Goal: Book appointment/travel/reservation

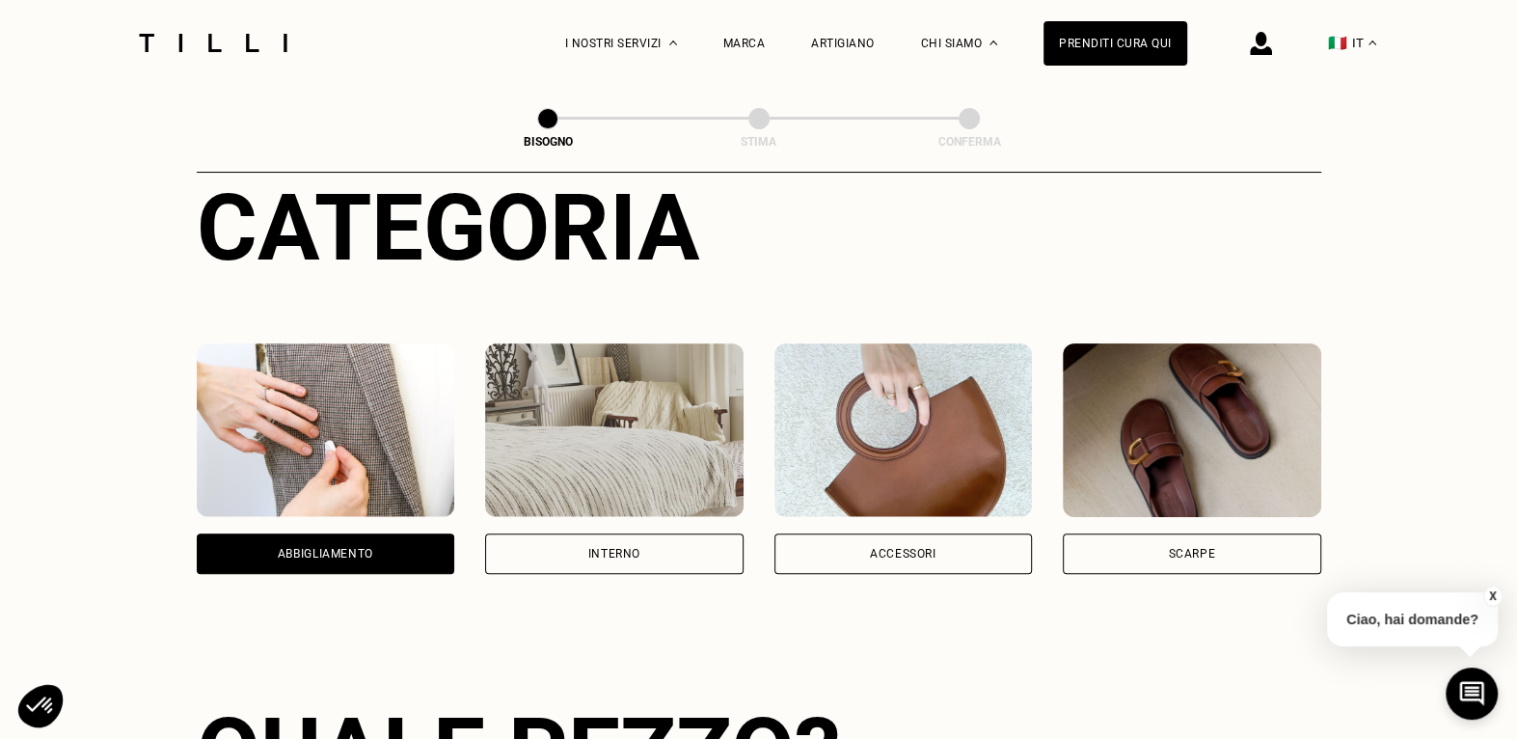
scroll to position [289, 0]
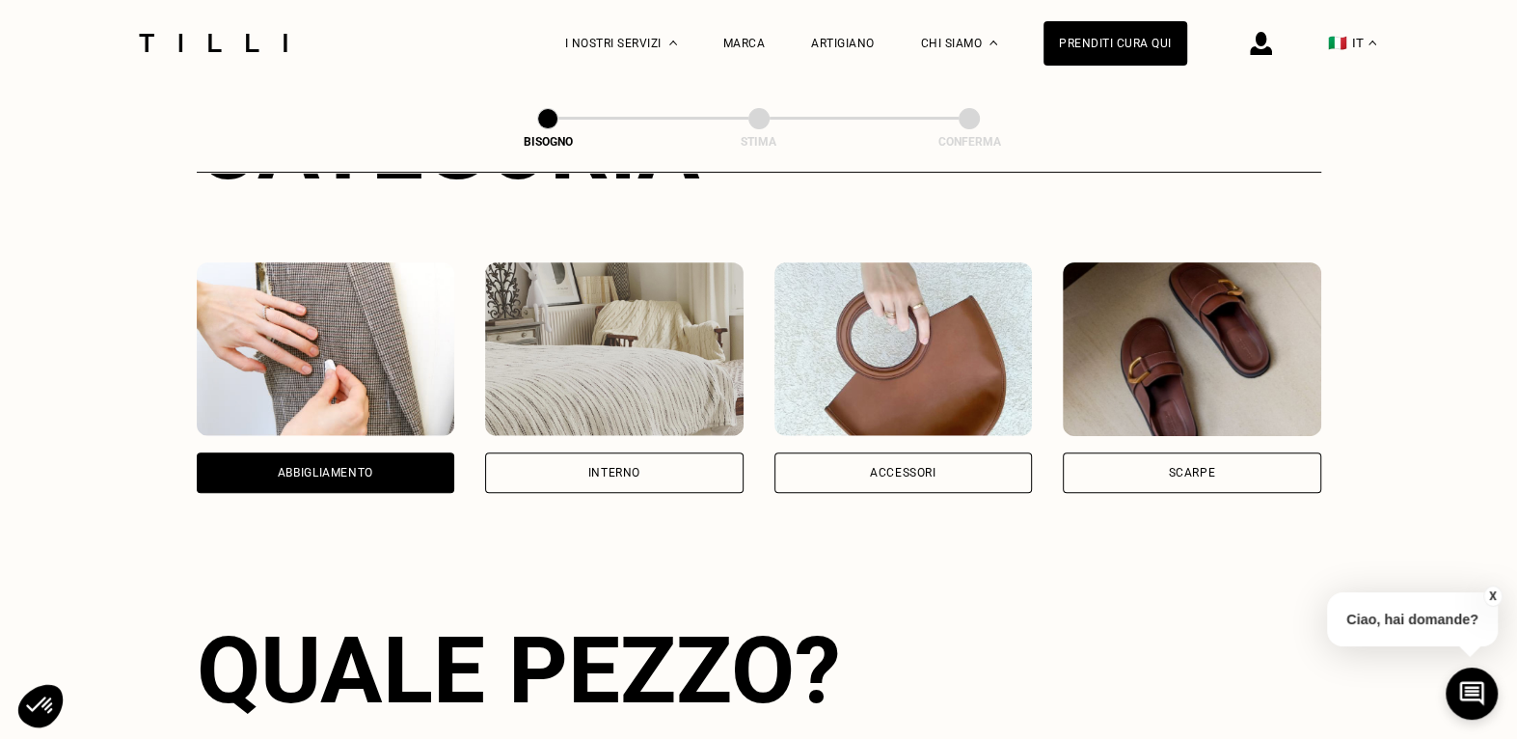
click at [288, 474] on div "Abbigliamento" at bounding box center [325, 473] width 95 height 12
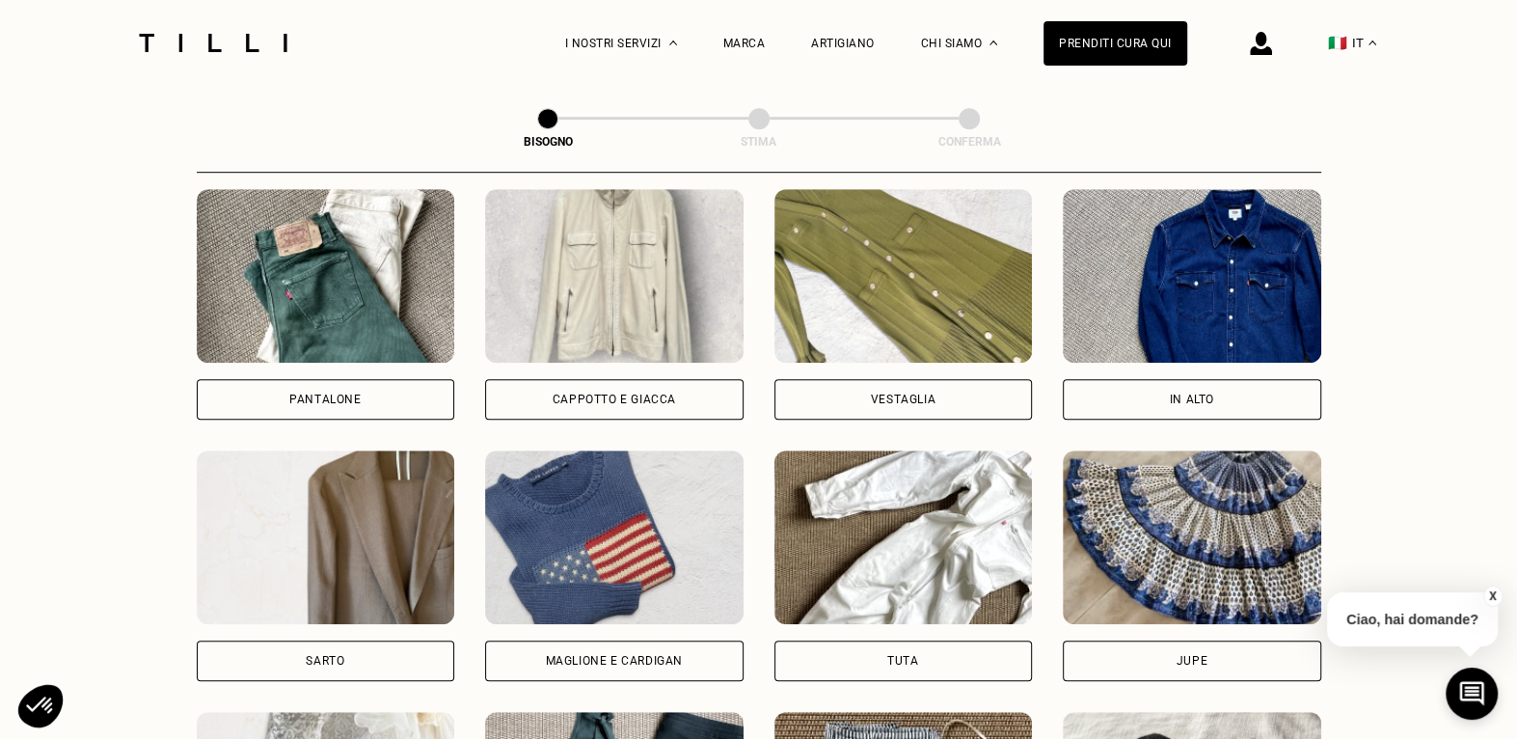
scroll to position [928, 0]
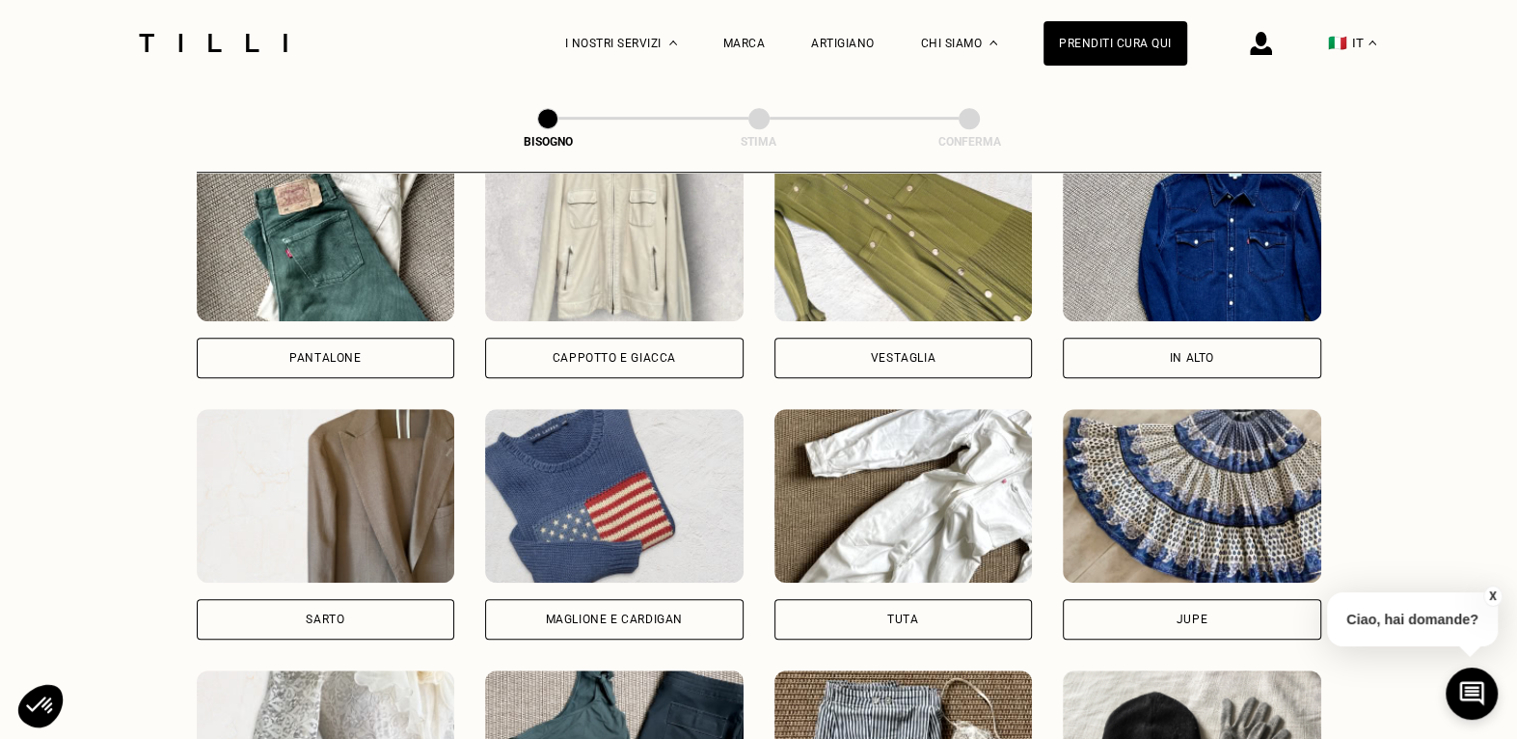
click at [612, 361] on div "Cappotto e giacca" at bounding box center [614, 358] width 123 height 12
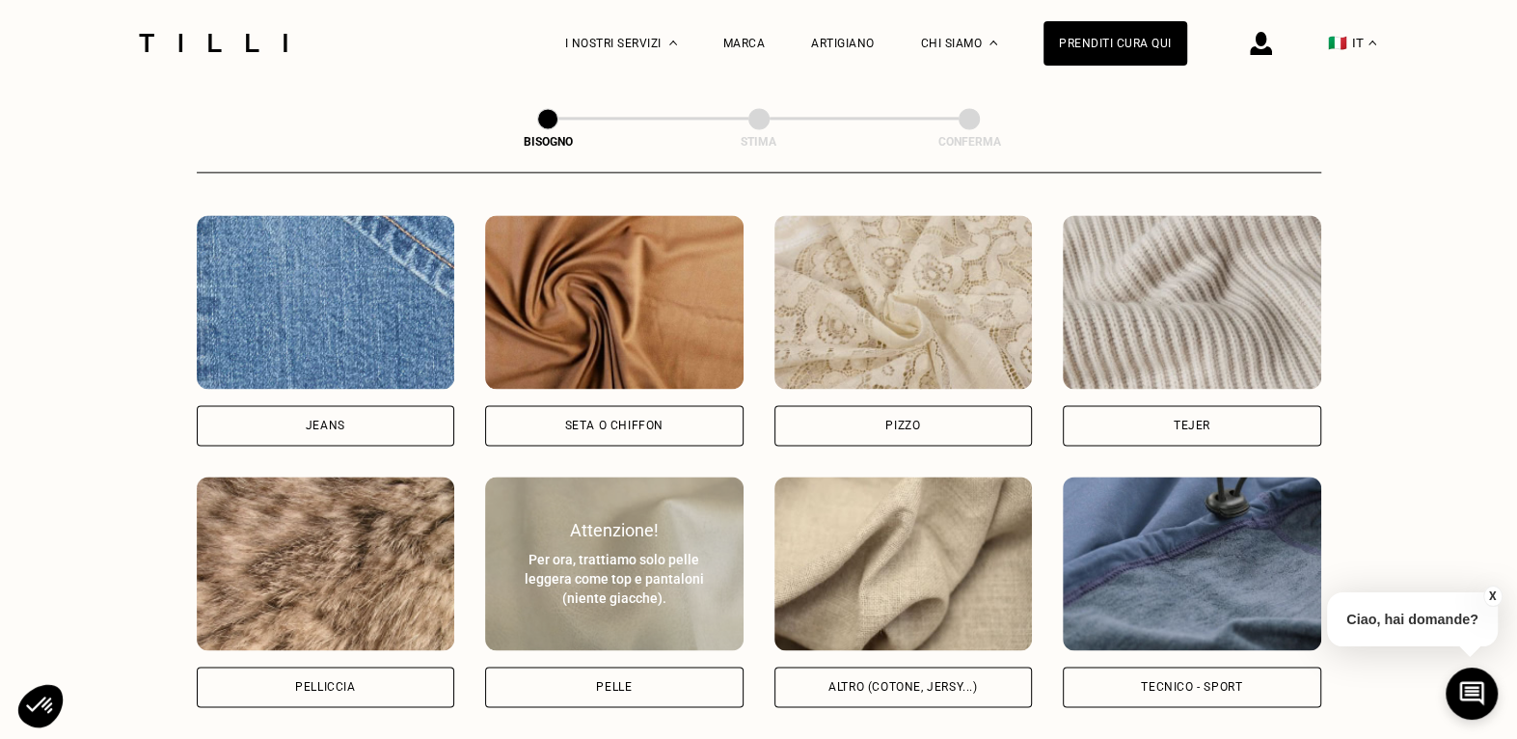
scroll to position [2256, 0]
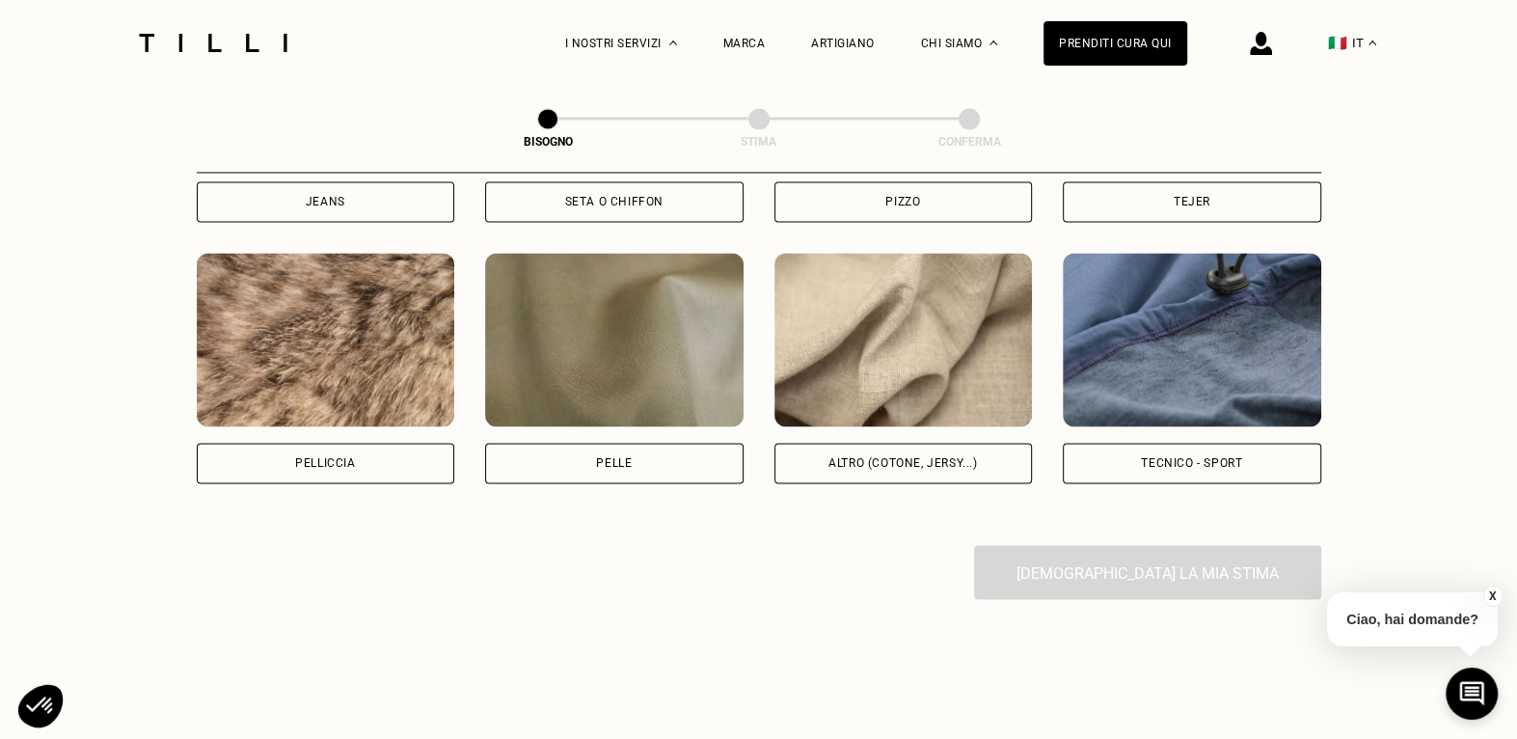
click at [864, 467] on div "Altro (cotone, jersy...)" at bounding box center [903, 463] width 149 height 12
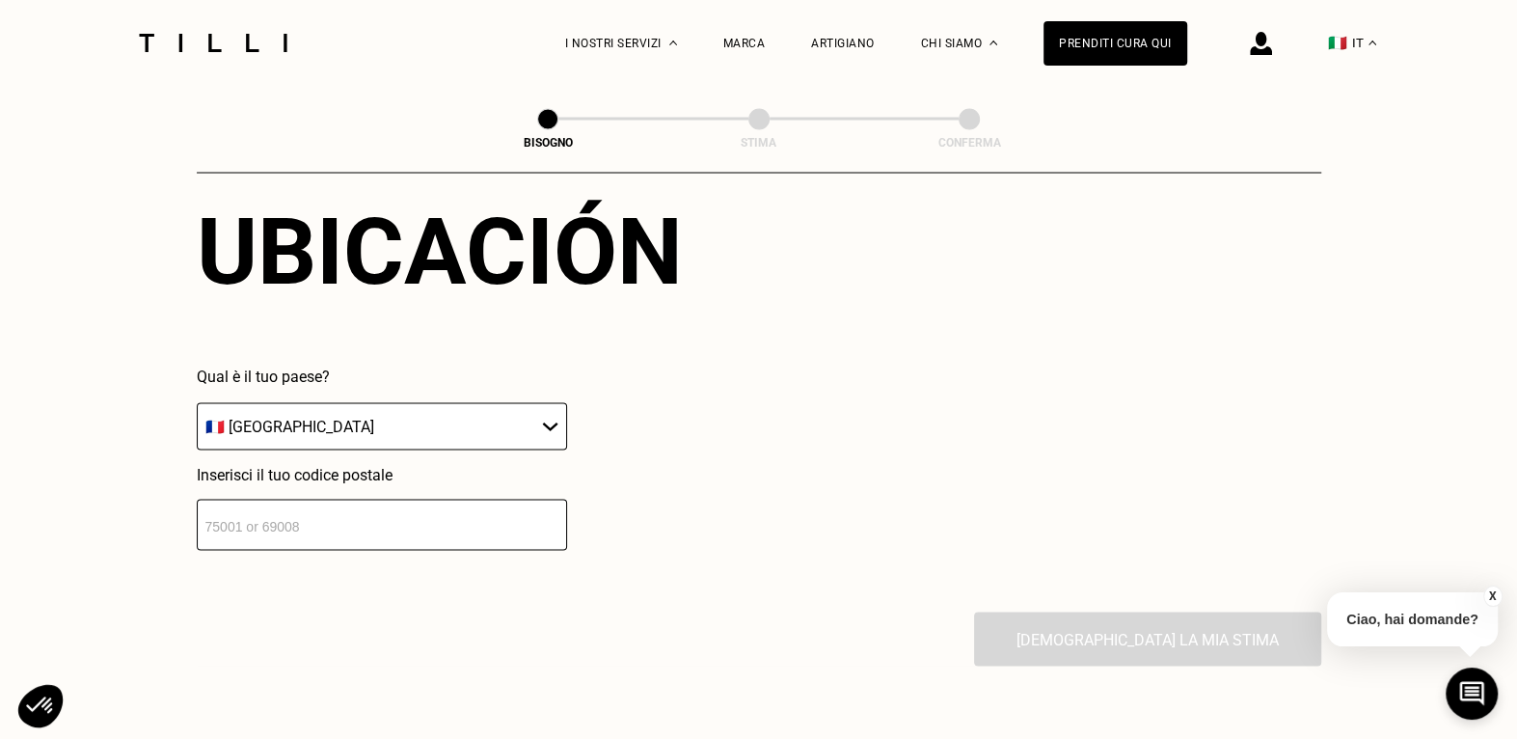
scroll to position [2687, 0]
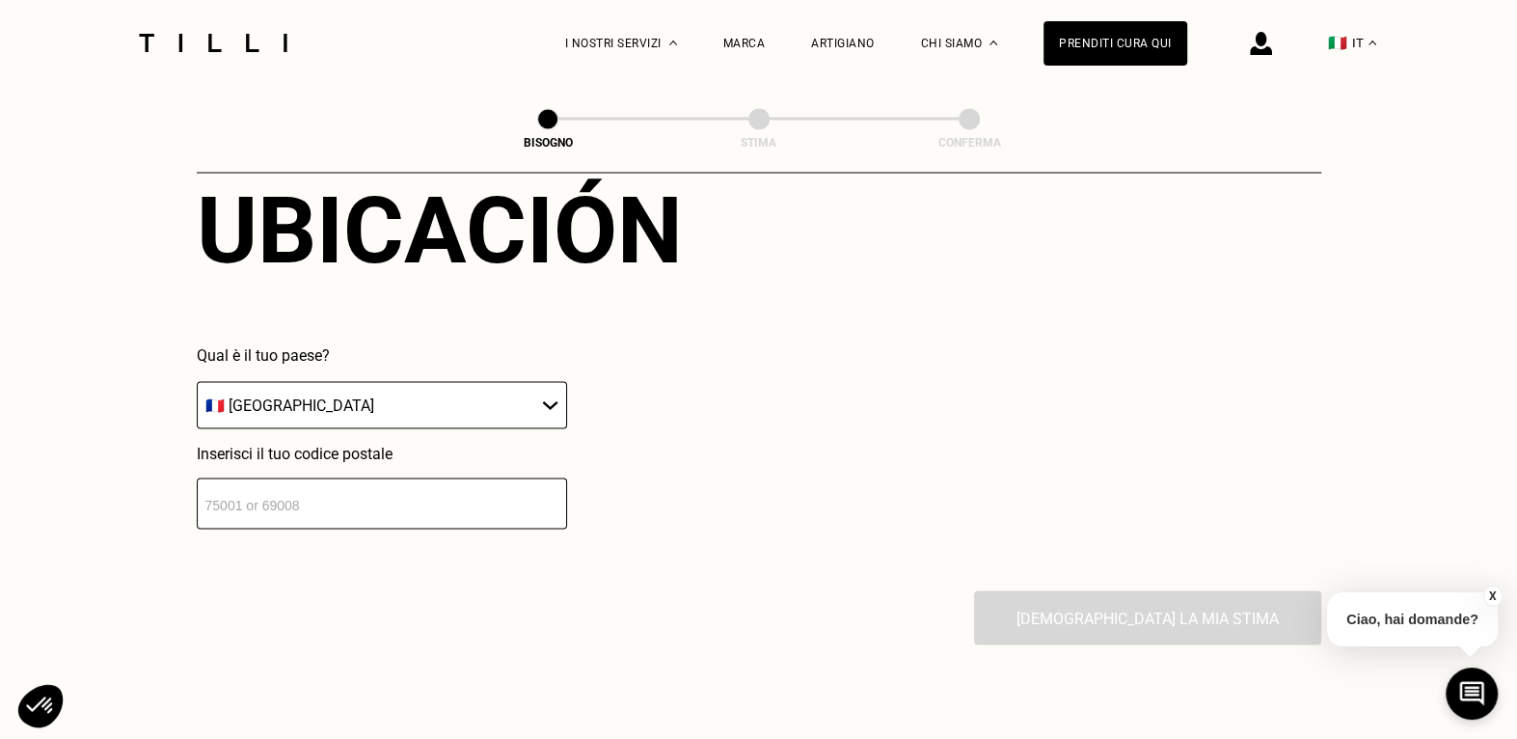
click at [555, 403] on select "🇦🇹 [GEOGRAPHIC_DATA] 🇧🇪 [GEOGRAPHIC_DATA] 🇧🇬 [GEOGRAPHIC_DATA] 🇨🇾 [MEDICAL_DATA…" at bounding box center [382, 404] width 370 height 47
select select "IT"
click at [197, 389] on select "🇦🇹 [GEOGRAPHIC_DATA] 🇧🇪 [GEOGRAPHIC_DATA] 🇧🇬 [GEOGRAPHIC_DATA] 🇨🇾 [MEDICAL_DATA…" at bounding box center [382, 404] width 370 height 47
click at [452, 513] on input "number" at bounding box center [382, 502] width 370 height 51
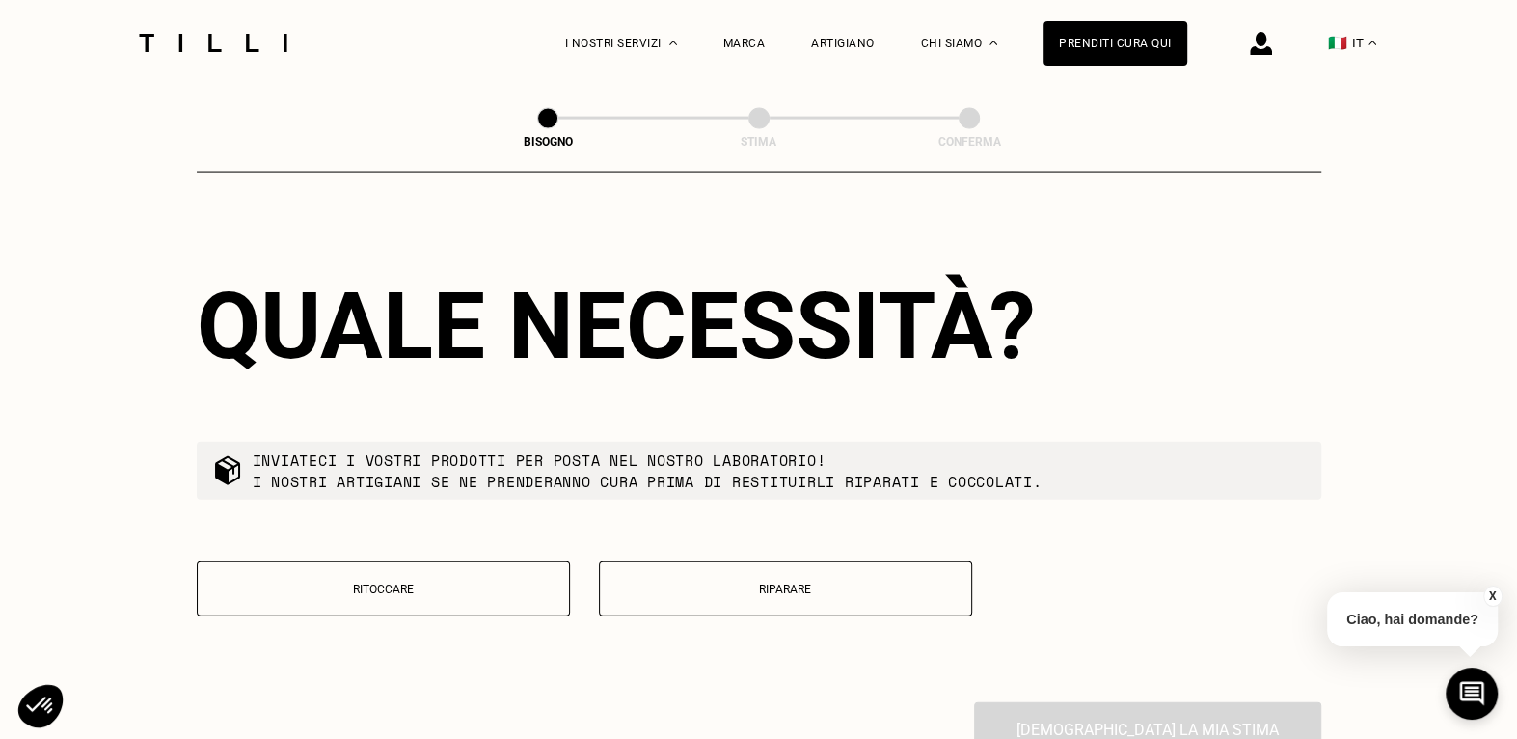
scroll to position [3070, 0]
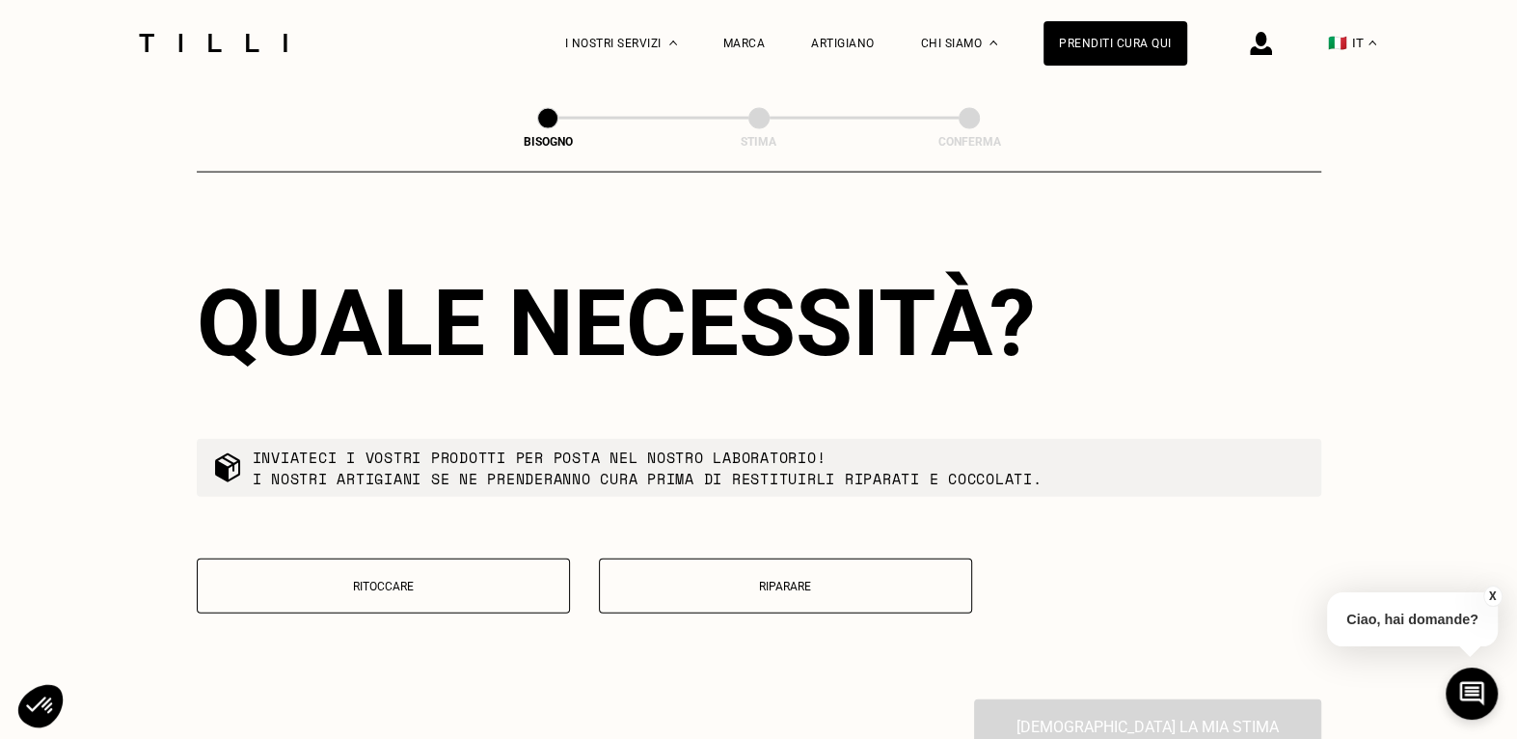
type input "70033"
click at [619, 589] on button "Riparare" at bounding box center [785, 585] width 373 height 55
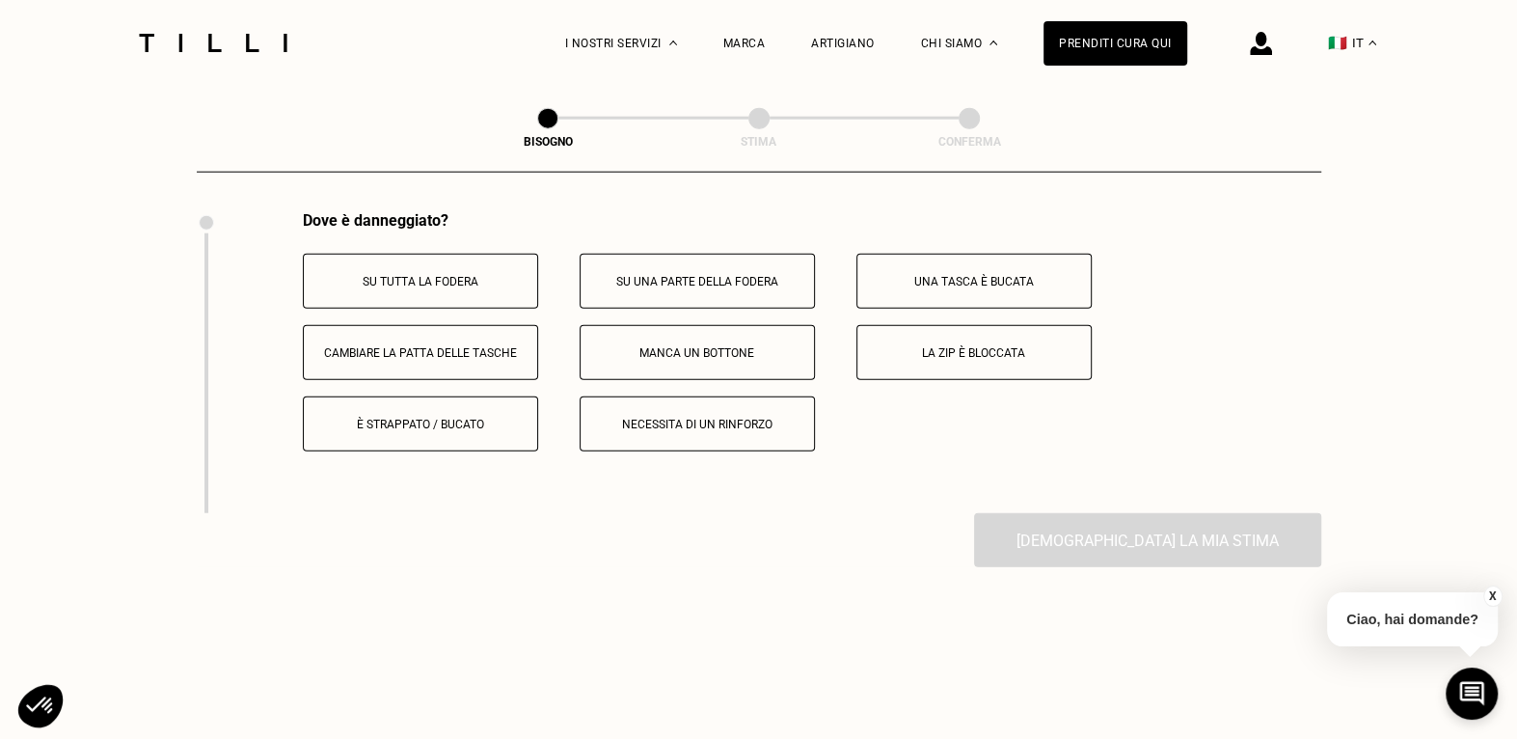
scroll to position [3565, 0]
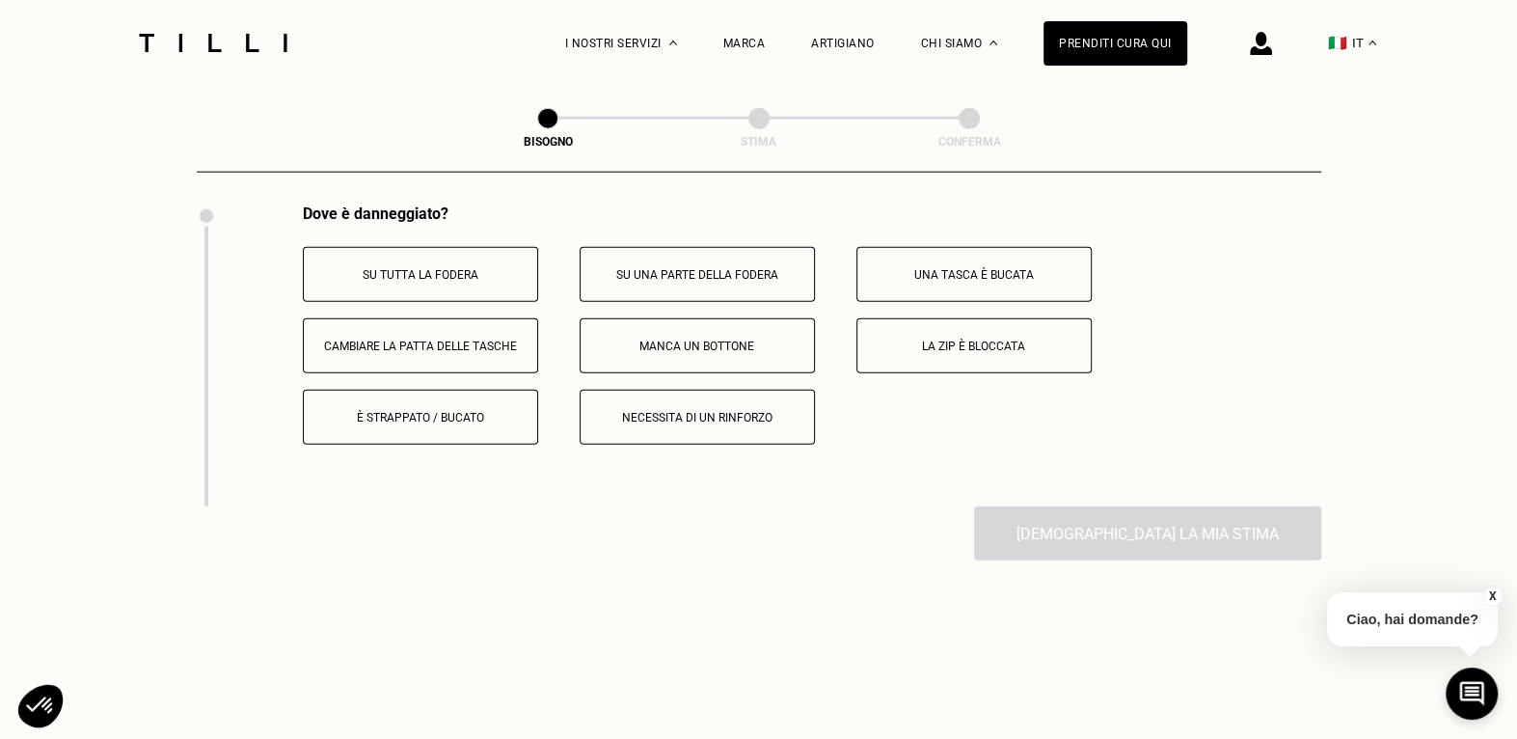
click at [507, 424] on p "È strappato / bucato" at bounding box center [420, 418] width 214 height 14
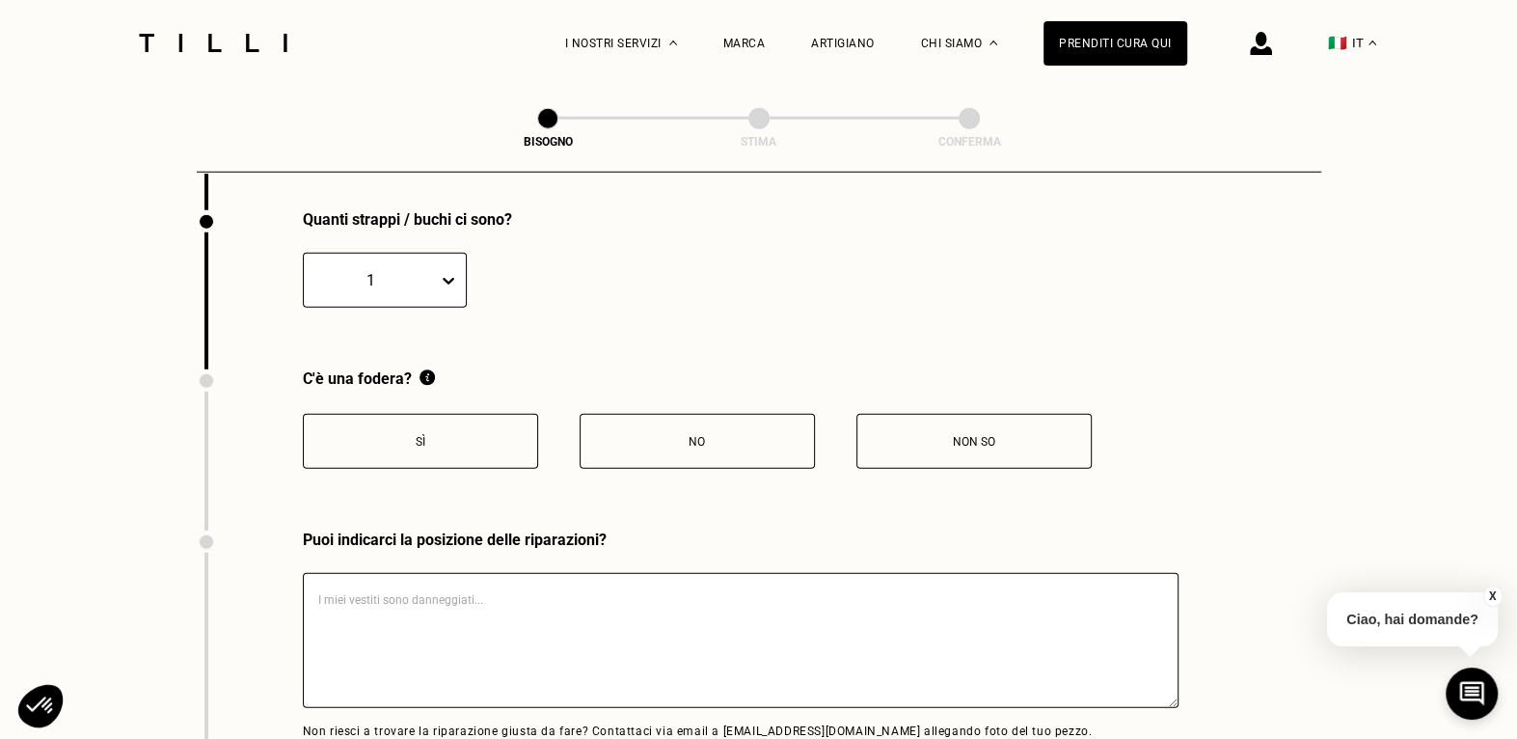
scroll to position [3867, 0]
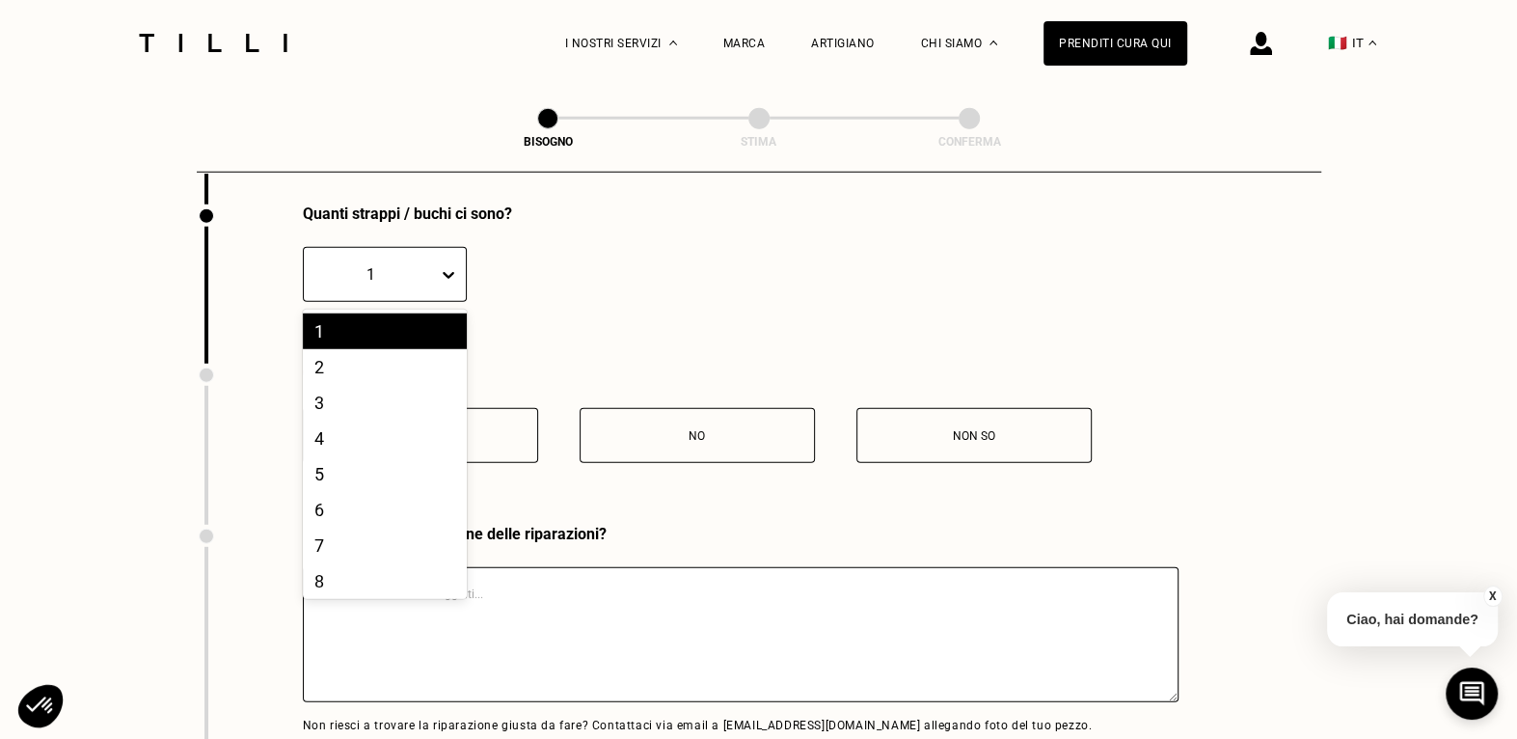
click at [446, 285] on icon at bounding box center [448, 274] width 19 height 19
click at [384, 417] on div "3" at bounding box center [385, 403] width 164 height 36
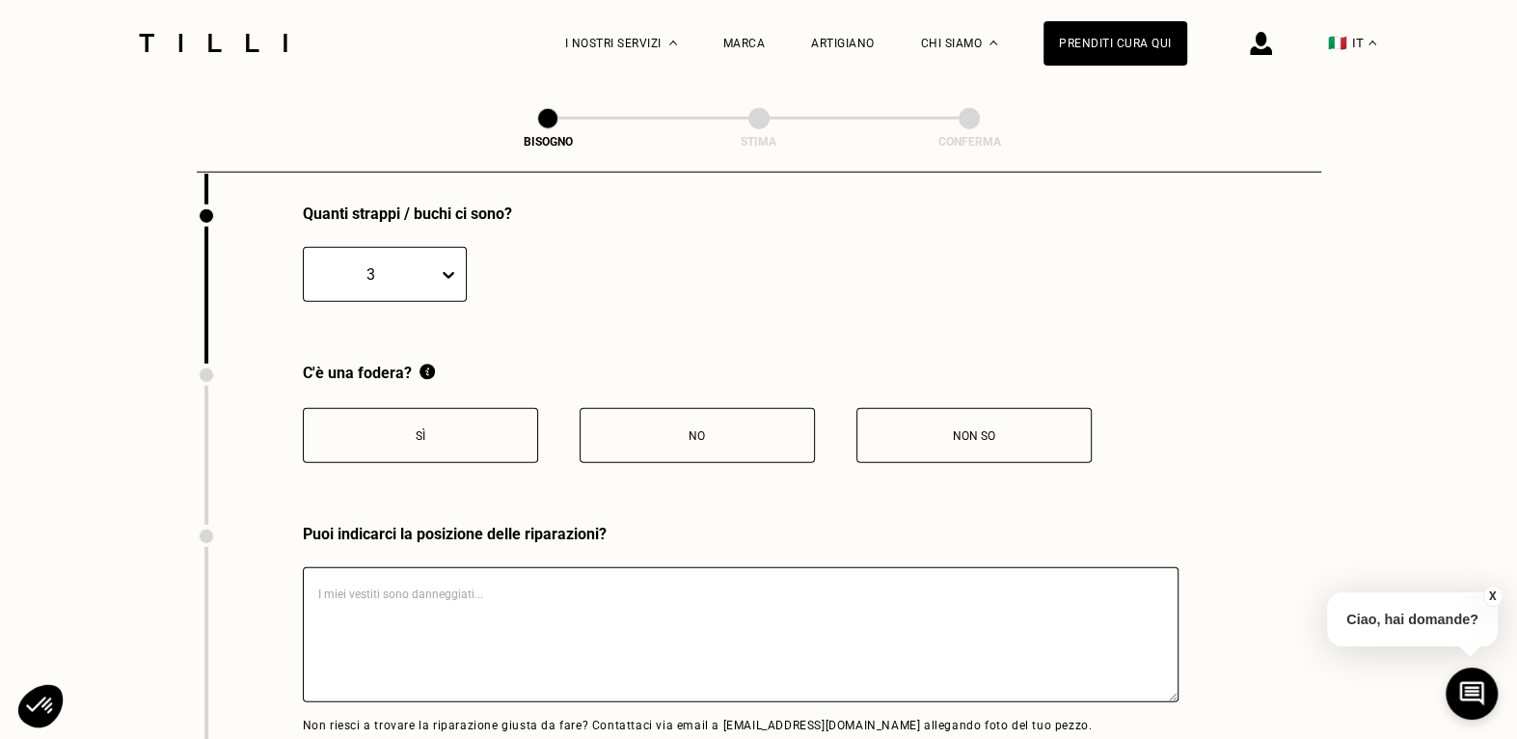
click at [406, 443] on p "Sì" at bounding box center [420, 436] width 214 height 14
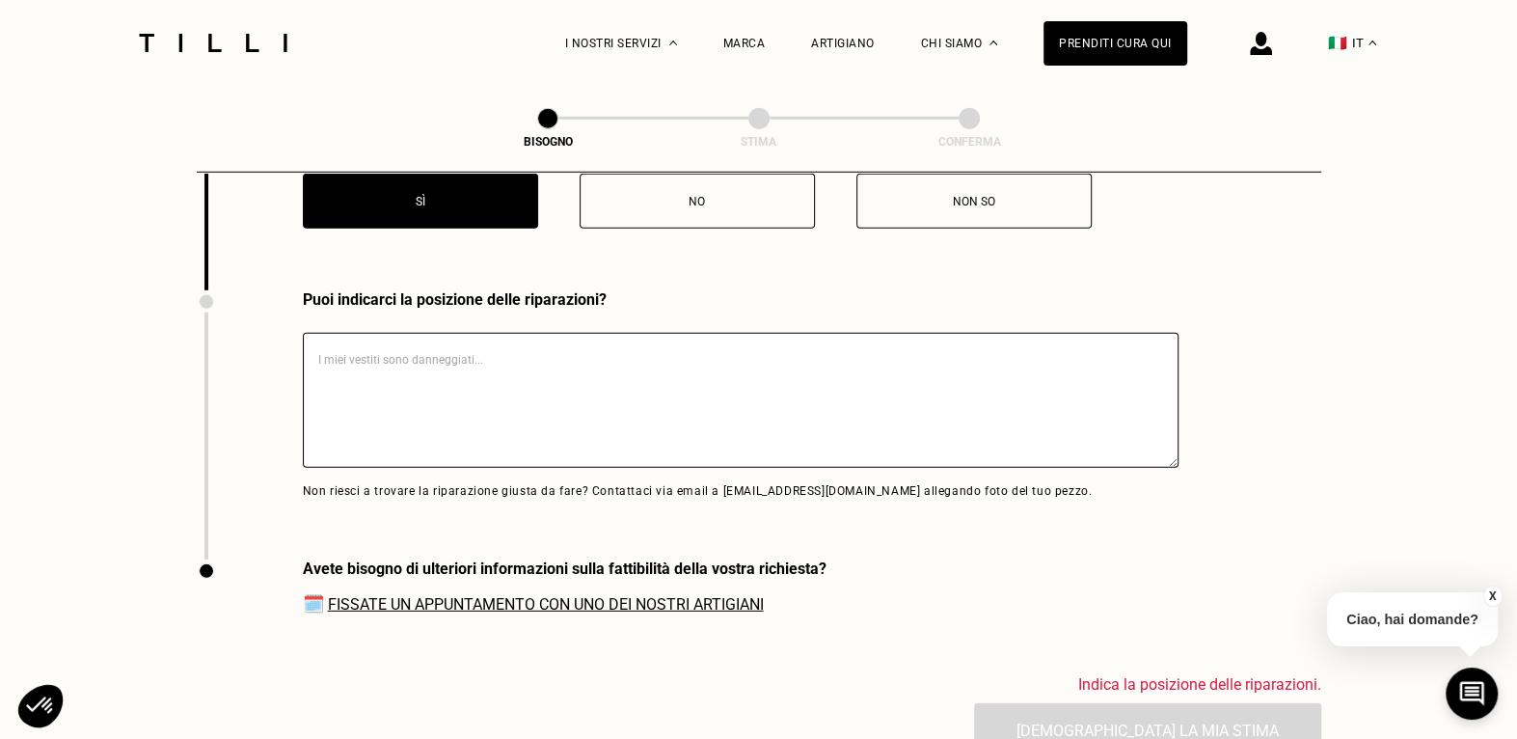
scroll to position [4156, 0]
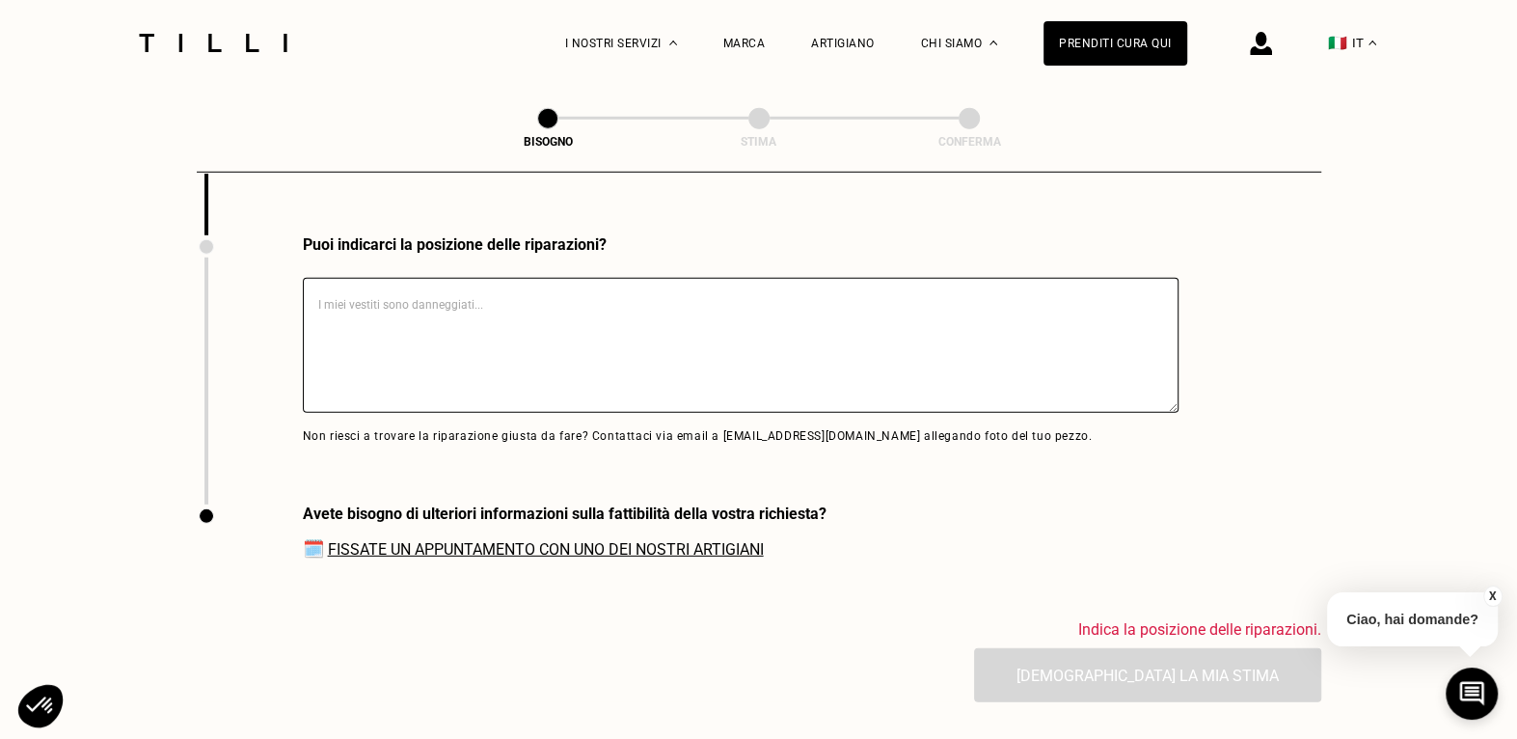
click at [417, 328] on textarea at bounding box center [741, 345] width 876 height 135
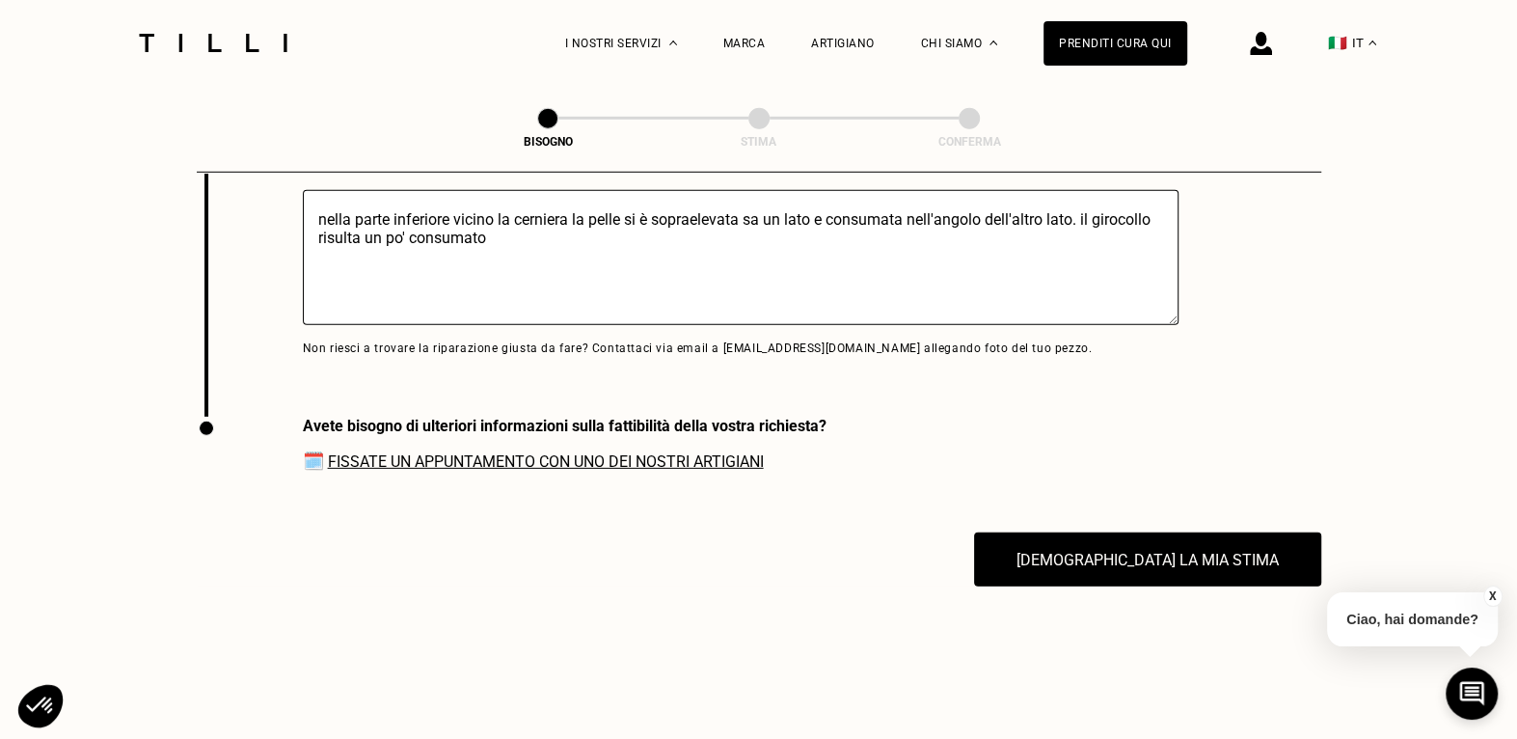
scroll to position [4349, 0]
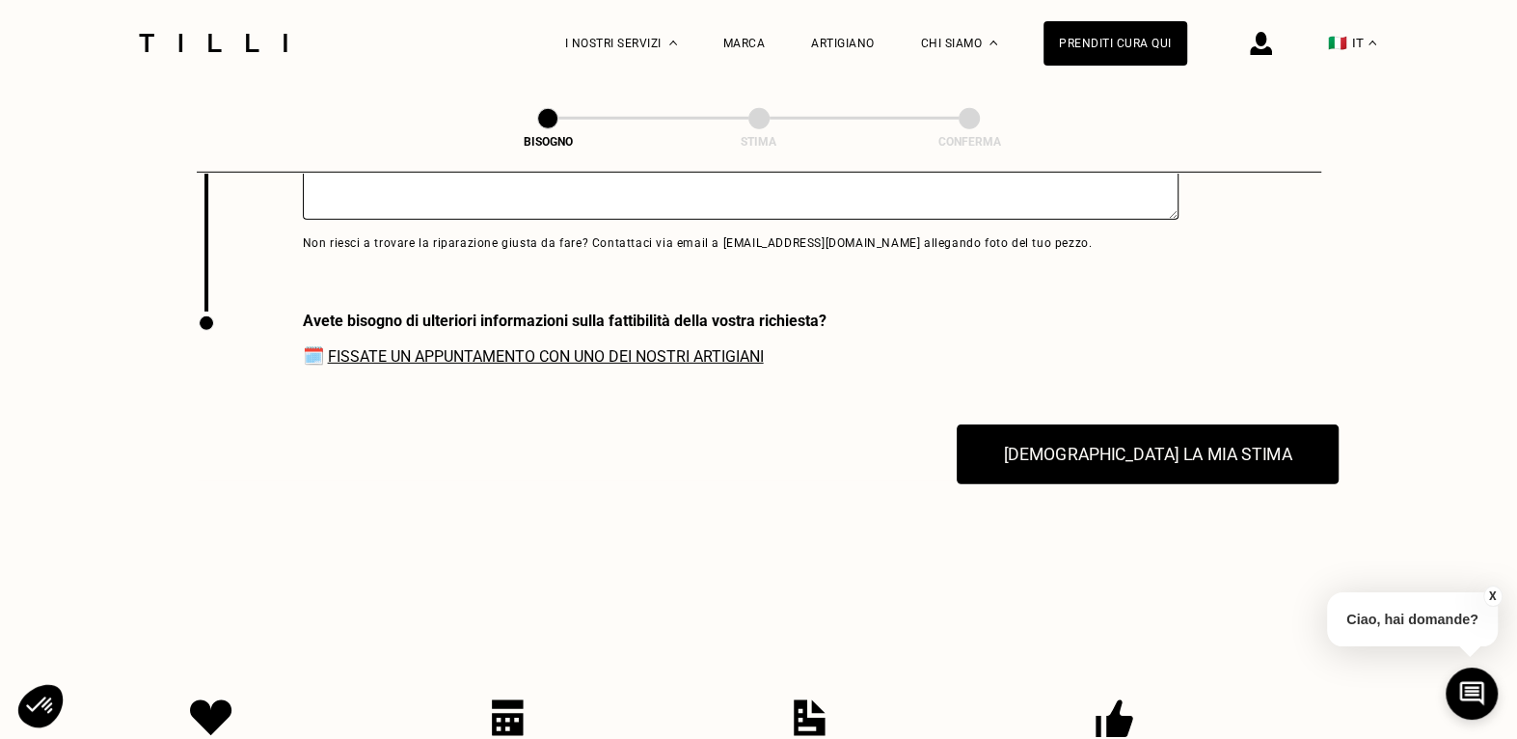
type textarea "nella parte inferiore vicino la cerniera la pelle si è sopraelevata sa un lato …"
click at [1048, 469] on button "[DEMOGRAPHIC_DATA] la mia stima" at bounding box center [1148, 454] width 382 height 60
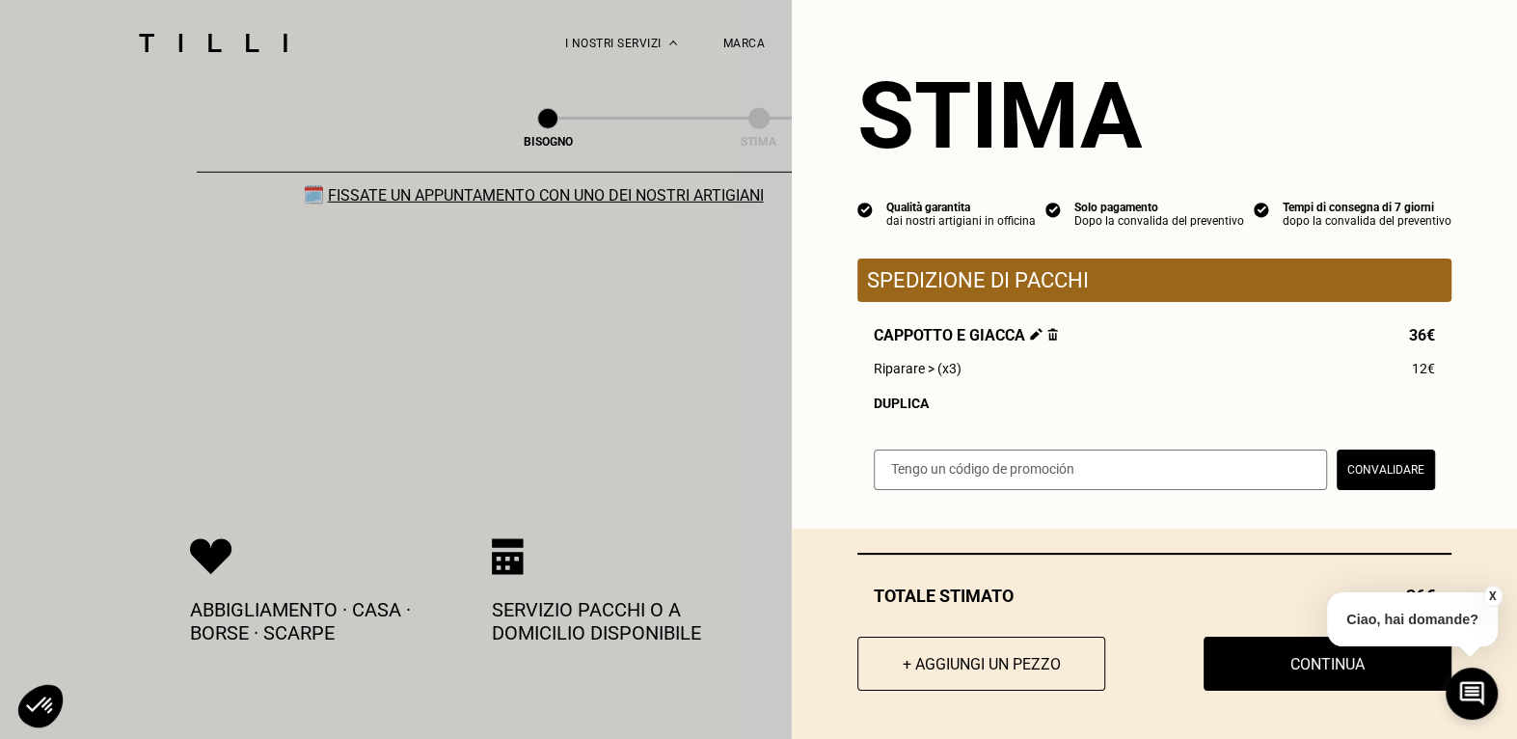
scroll to position [4542, 0]
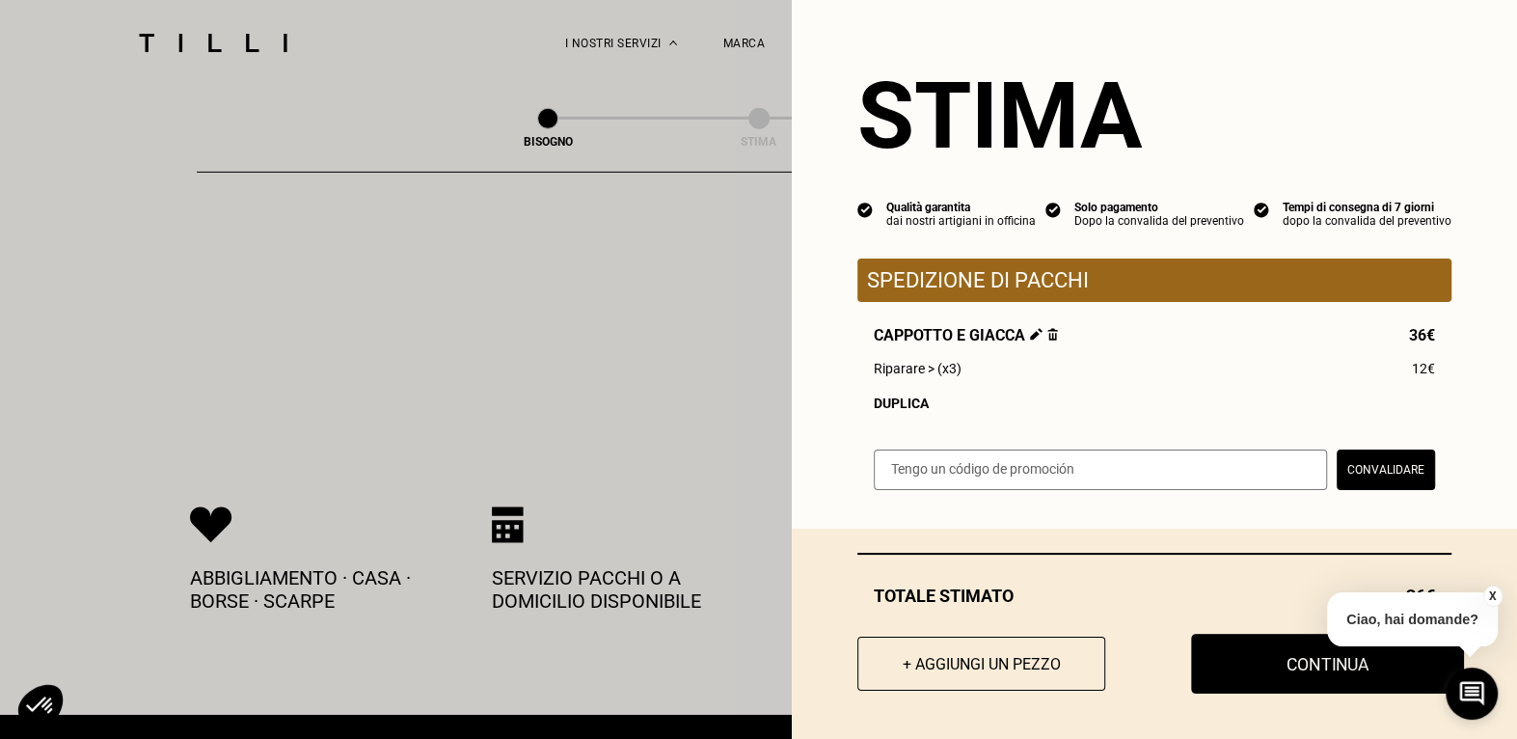
click at [1239, 668] on button "Continua" at bounding box center [1327, 664] width 273 height 60
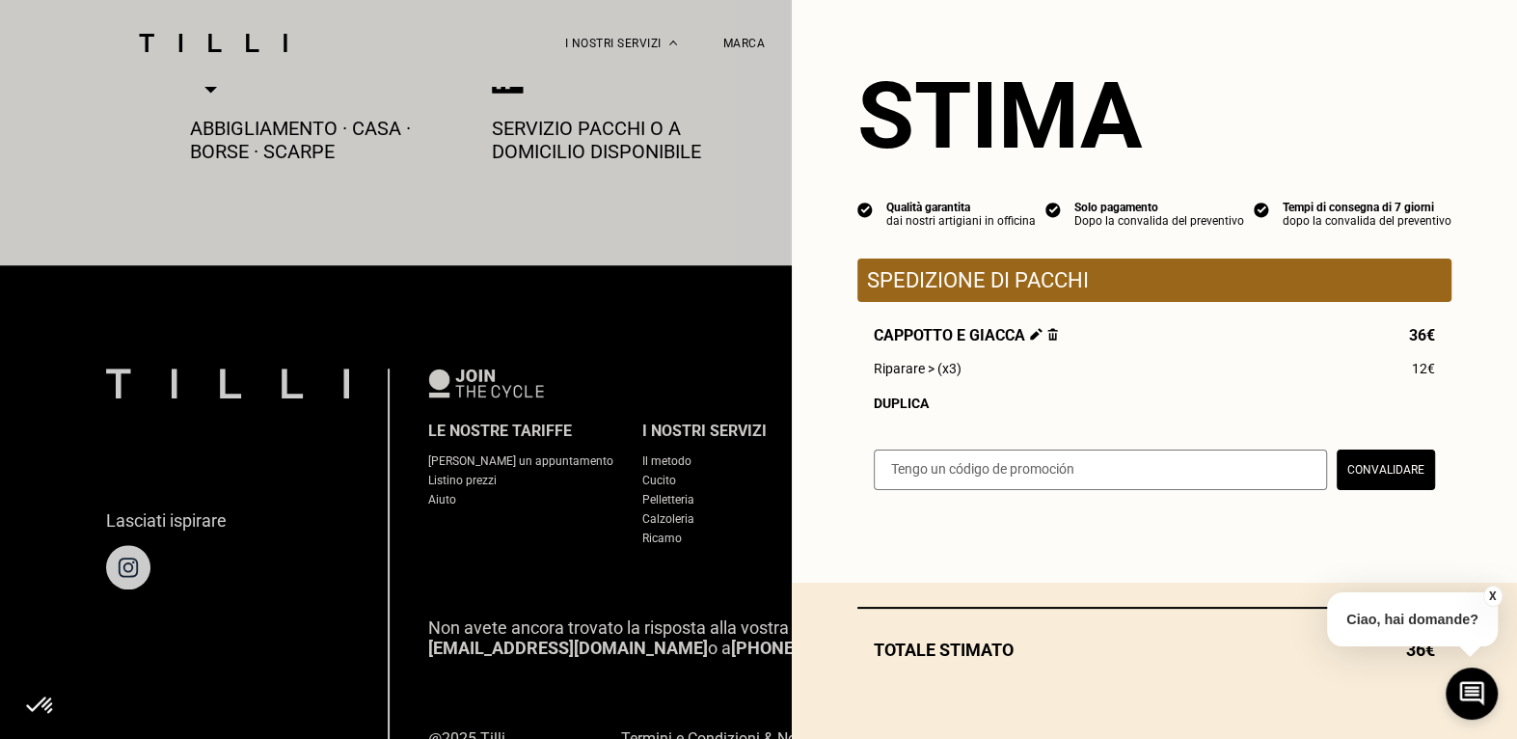
scroll to position [730, 0]
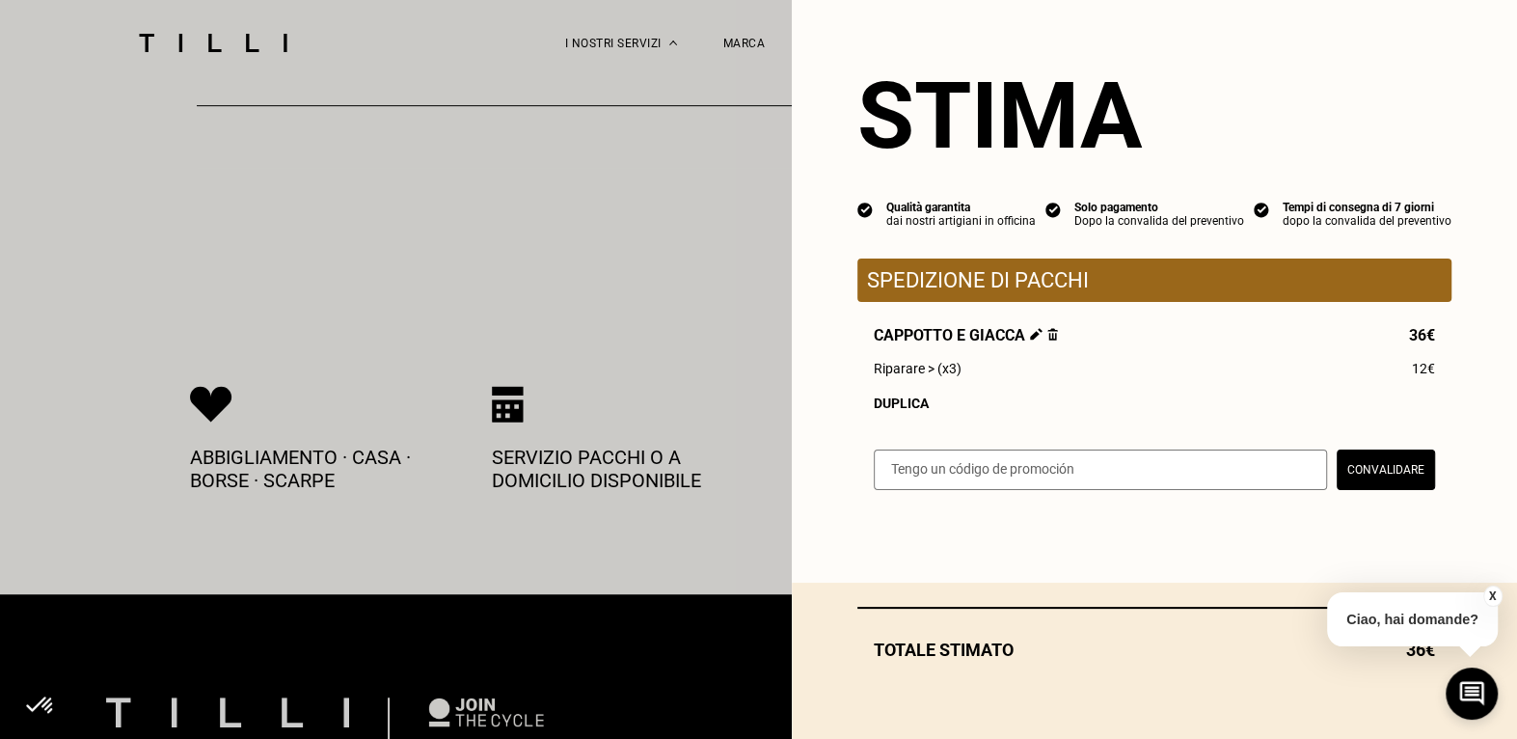
select select "IT"
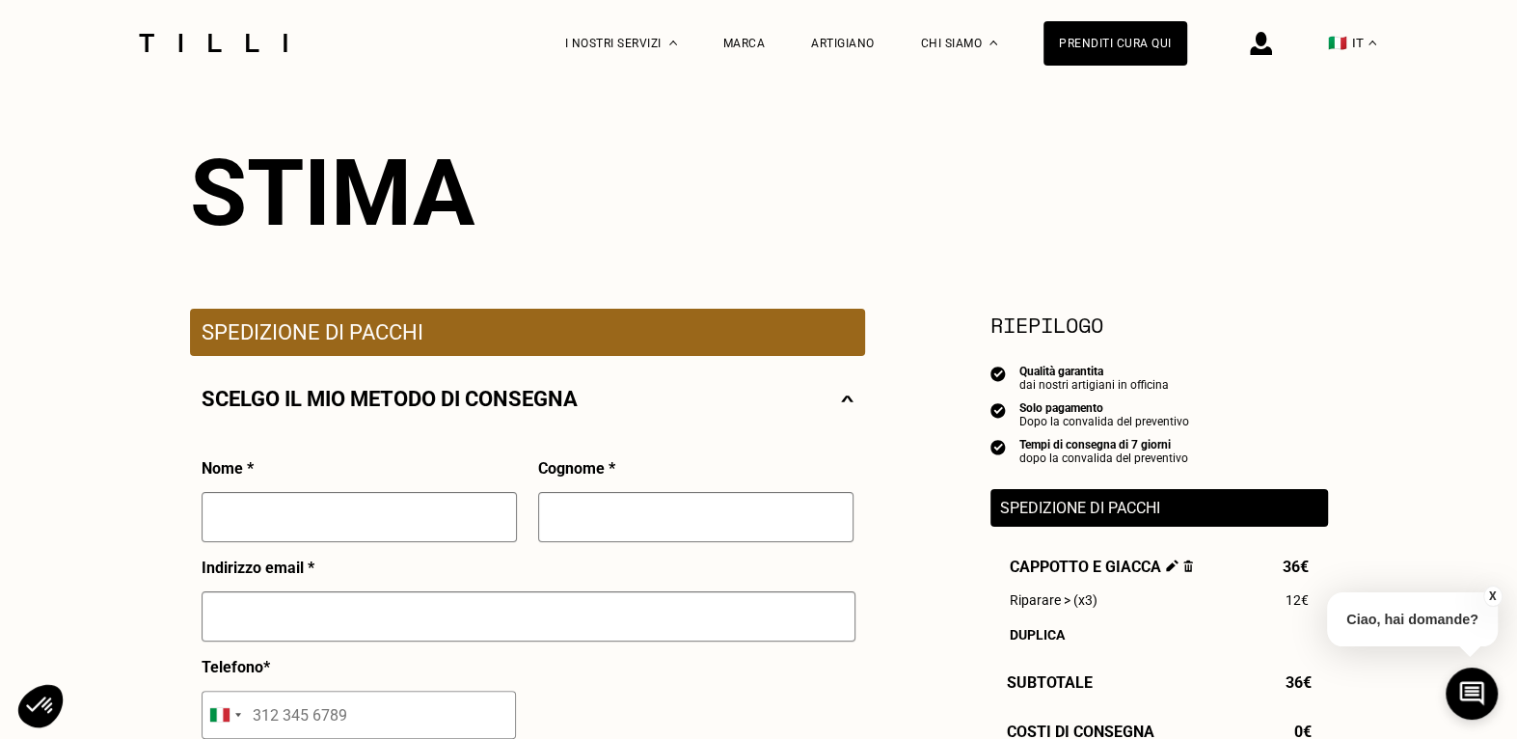
scroll to position [193, 0]
